Goal: Navigation & Orientation: Go to known website

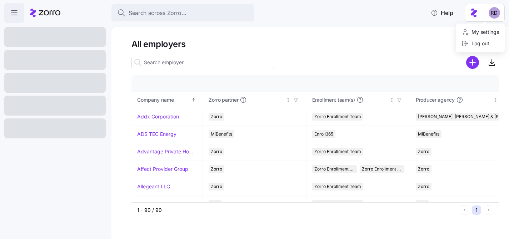
click at [492, 14] on html "Search across Zorro... Help All employers Company details Benefit status Compan…" at bounding box center [254, 117] width 509 height 235
click at [467, 42] on icon at bounding box center [465, 43] width 7 height 7
